Goal: Information Seeking & Learning: Check status

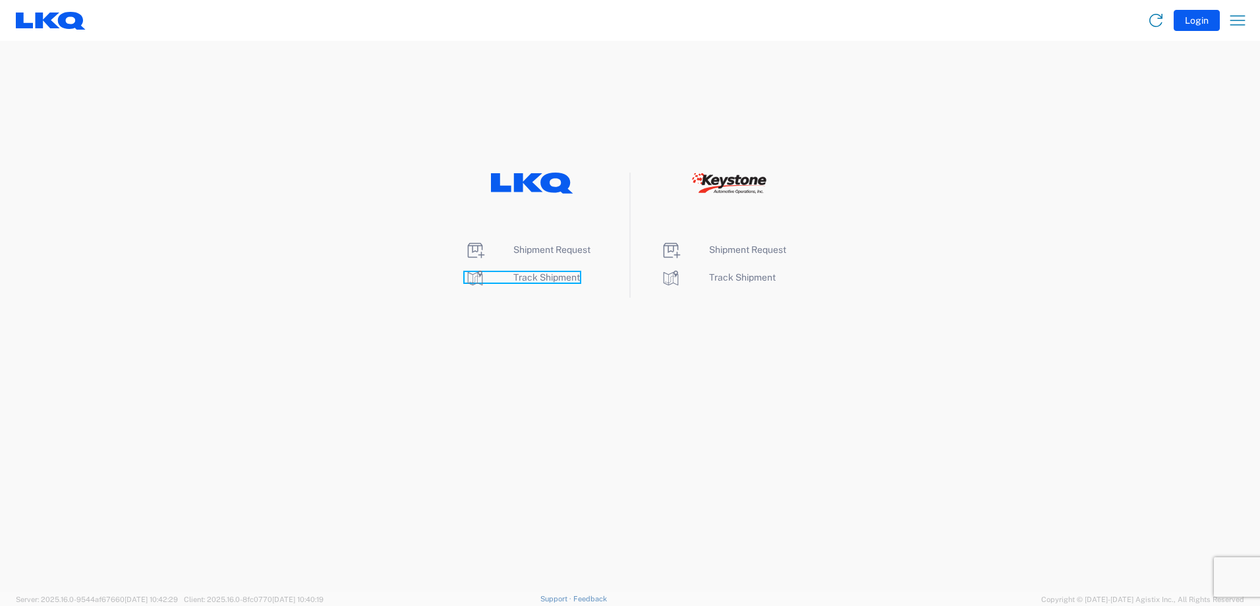
click at [565, 278] on span "Track Shipment" at bounding box center [547, 277] width 67 height 11
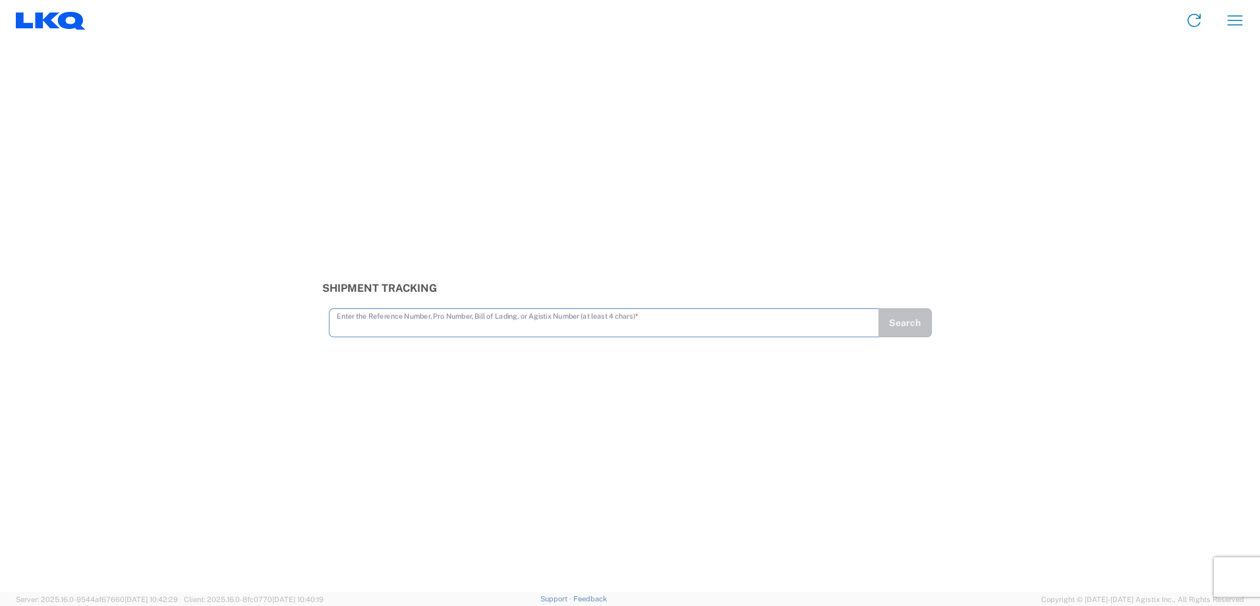
click at [469, 325] on input "text" at bounding box center [604, 321] width 535 height 23
type input "56124167"
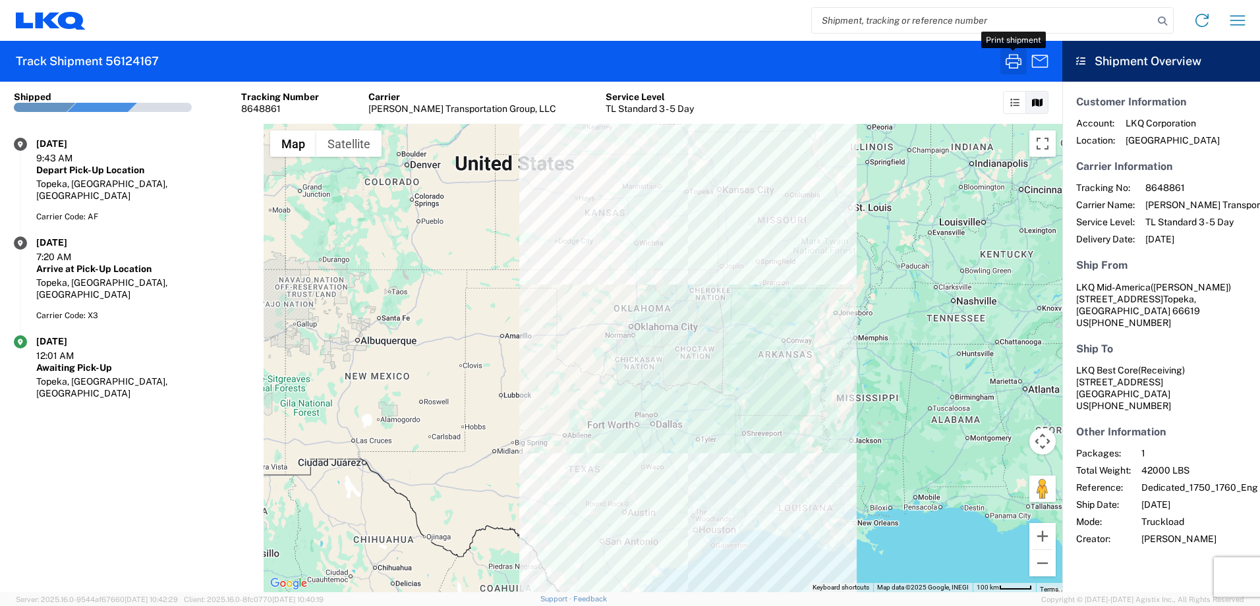
click at [1013, 58] on icon "button" at bounding box center [1013, 61] width 21 height 21
